Goal: Task Accomplishment & Management: Manage account settings

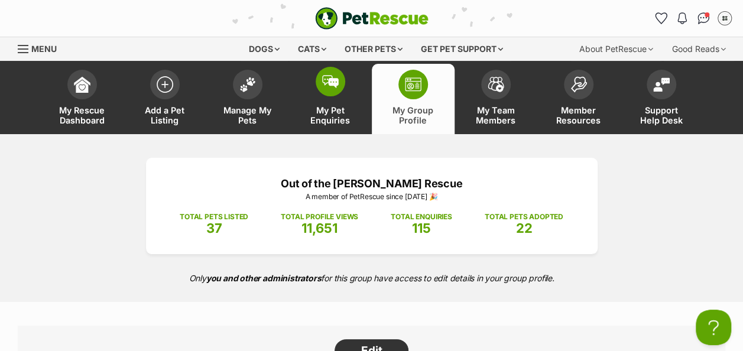
click at [335, 79] on img at bounding box center [330, 81] width 17 height 13
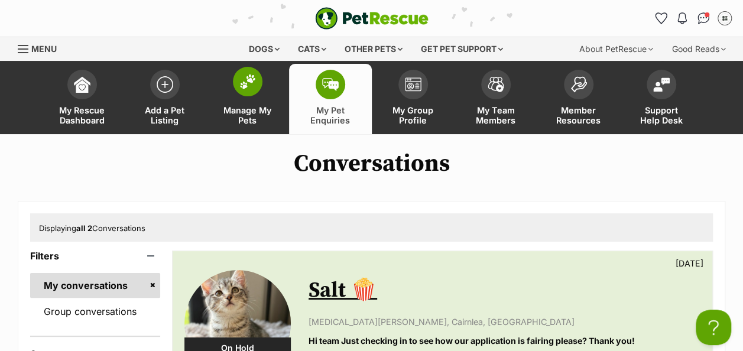
click at [242, 83] on img at bounding box center [247, 81] width 17 height 15
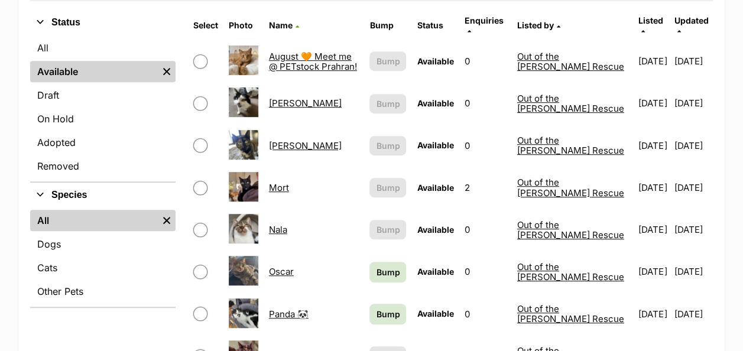
scroll to position [274, 0]
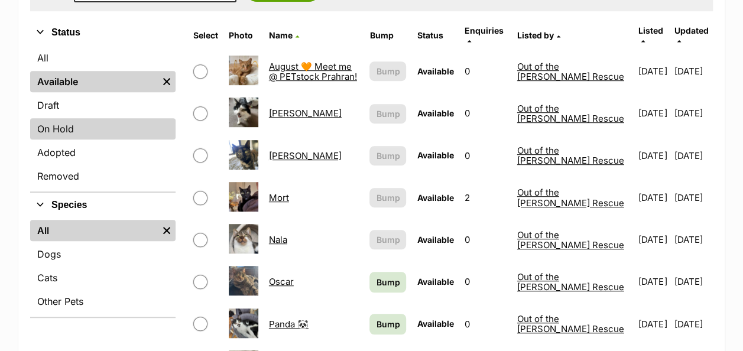
click at [59, 119] on link "On Hold" at bounding box center [102, 128] width 145 height 21
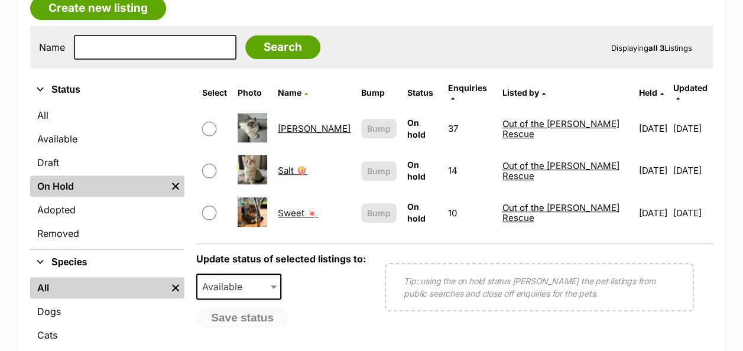
scroll to position [212, 0]
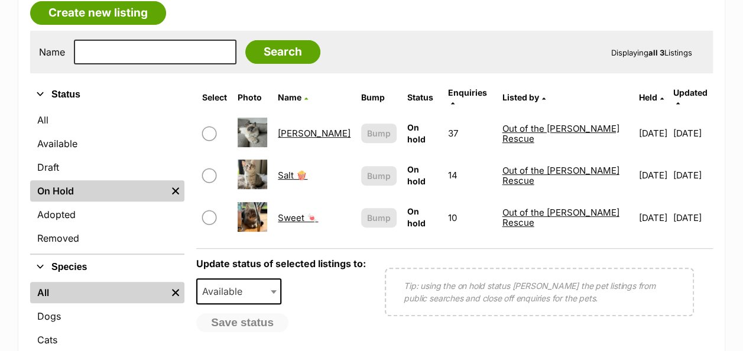
click at [297, 128] on link "Albert" at bounding box center [314, 133] width 73 height 11
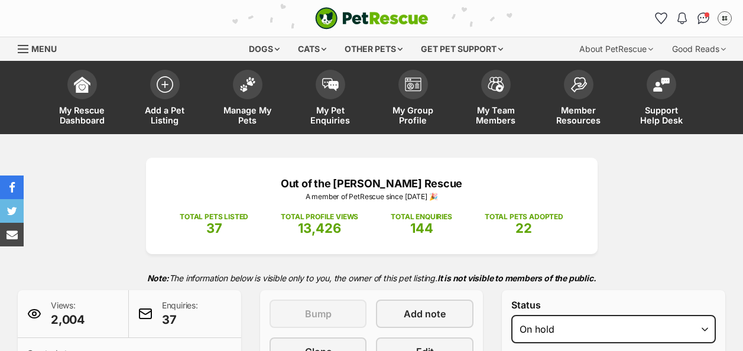
select select "reviewing_applications"
